Goal: Task Accomplishment & Management: Complete application form

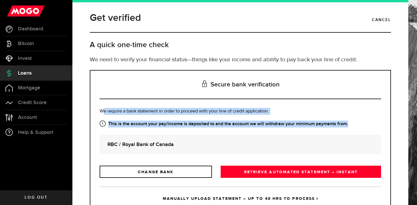
drag, startPoint x: 397, startPoint y: 104, endPoint x: 401, endPoint y: 125, distance: 21.5
click at [401, 125] on div "Get verified Cancel A quick one-time check We need to verify your financial sta…" at bounding box center [240, 102] width 336 height 205
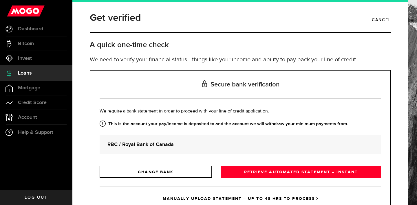
click at [295, 150] on div "RBC / Royal Bank of Canada" at bounding box center [240, 144] width 281 height 19
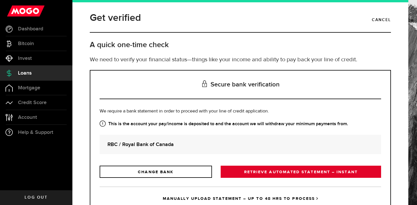
click at [284, 172] on link "RETRIEVE AUTOMATED STATEMENT – INSTANT" at bounding box center [300, 172] width 160 height 12
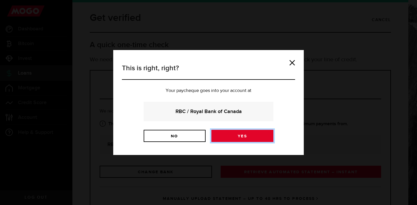
click at [239, 136] on link "Yes" at bounding box center [242, 136] width 62 height 12
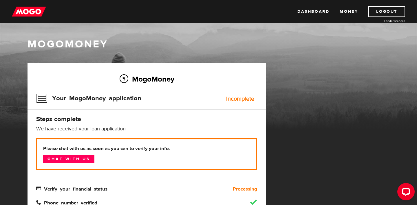
click at [275, 130] on div "MogoMoney Your MogoMoney application Expired Your MogoMoney credit decision has…" at bounding box center [208, 144] width 370 height 163
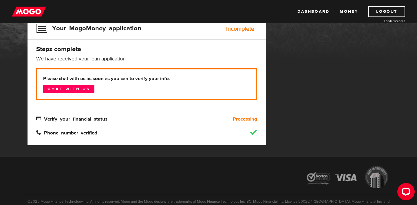
scroll to position [69, 0]
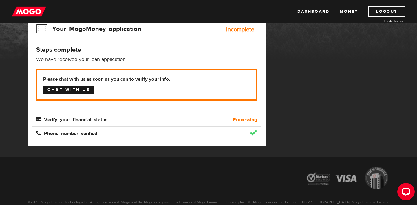
click at [80, 88] on link "Chat with us" at bounding box center [68, 90] width 51 height 8
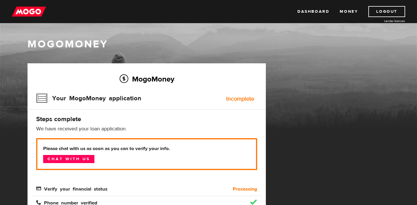
click at [270, 87] on div "MogoMoney Your MogoMoney application Expired Your MogoMoney credit decision has…" at bounding box center [208, 144] width 370 height 163
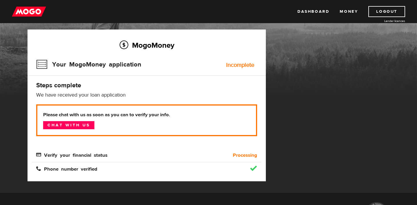
scroll to position [35, 0]
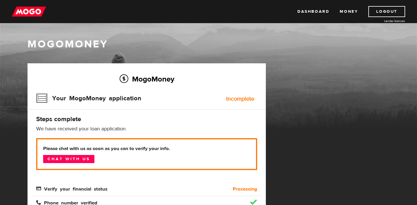
click at [277, 116] on div "MogoMoney Your MogoMoney application Expired Your MogoMoney credit decision has…" at bounding box center [208, 144] width 370 height 163
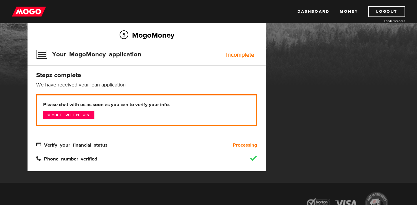
scroll to position [46, 0]
